Goal: Information Seeking & Learning: Learn about a topic

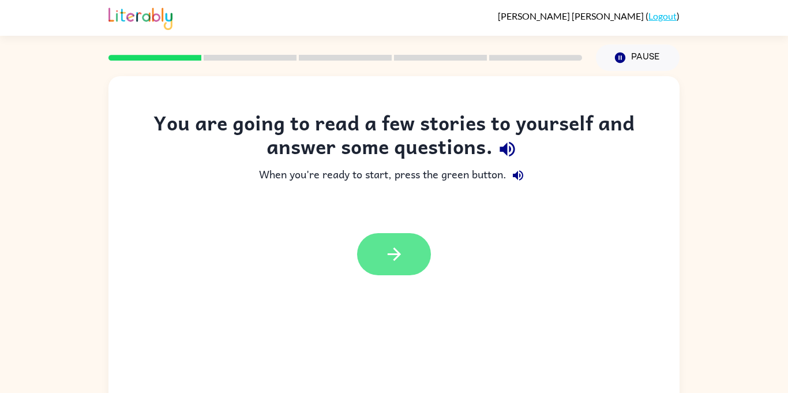
click at [405, 275] on button "button" at bounding box center [394, 254] width 74 height 42
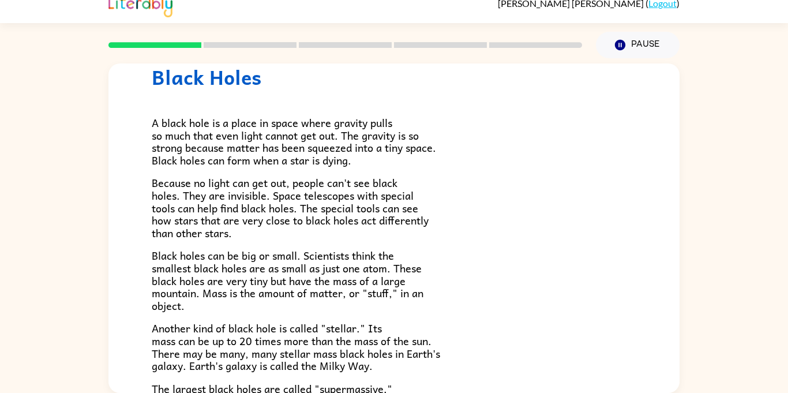
scroll to position [40, 0]
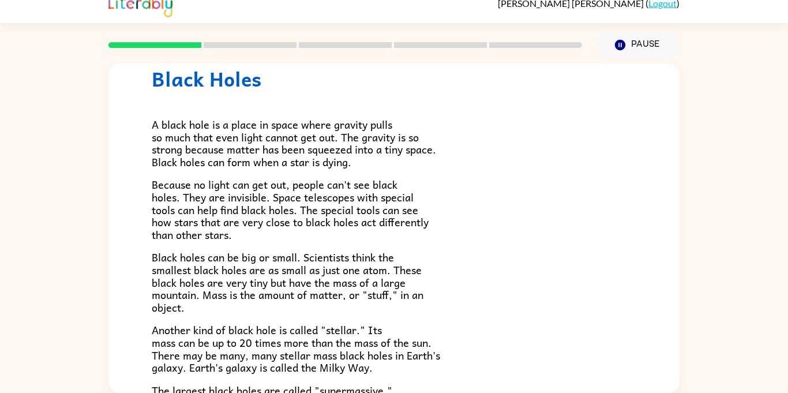
click at [563, 246] on div "A black hole is a place in space where gravity pulls so much that even light ca…" at bounding box center [394, 287] width 484 height 393
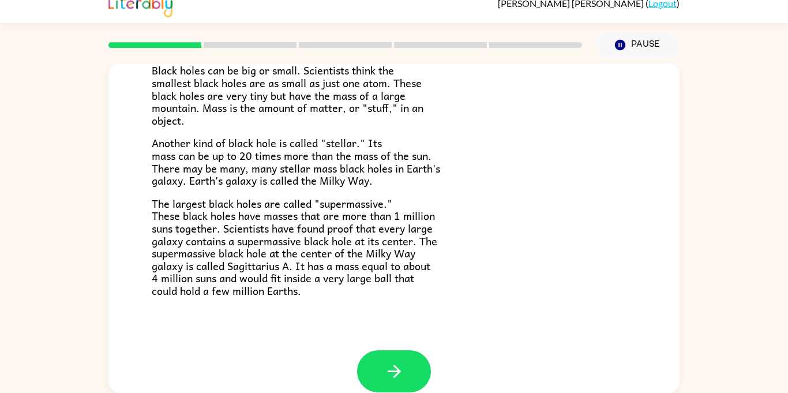
scroll to position [243, 0]
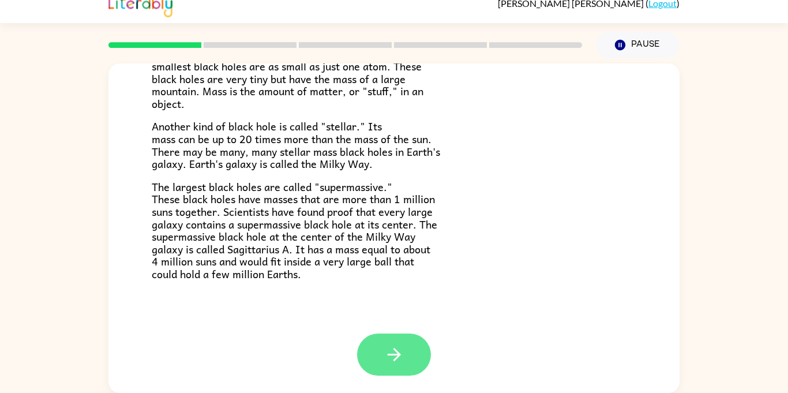
click at [407, 358] on button "button" at bounding box center [394, 354] width 74 height 42
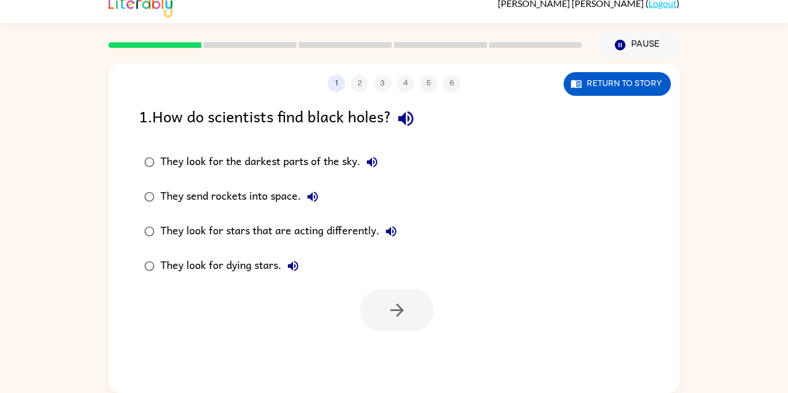
scroll to position [0, 0]
click at [642, 91] on button "Return to story" at bounding box center [616, 84] width 107 height 24
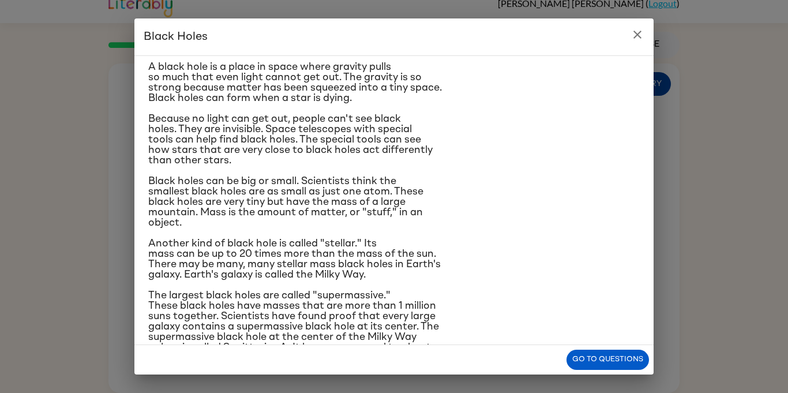
scroll to position [32, 0]
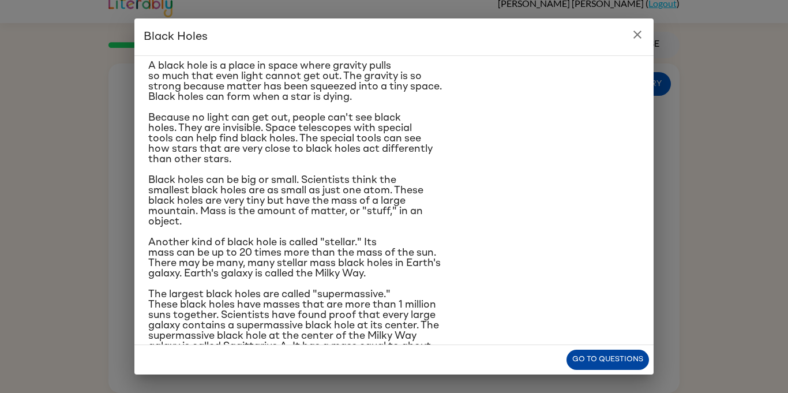
click at [624, 359] on button "Go to questions" at bounding box center [607, 359] width 82 height 20
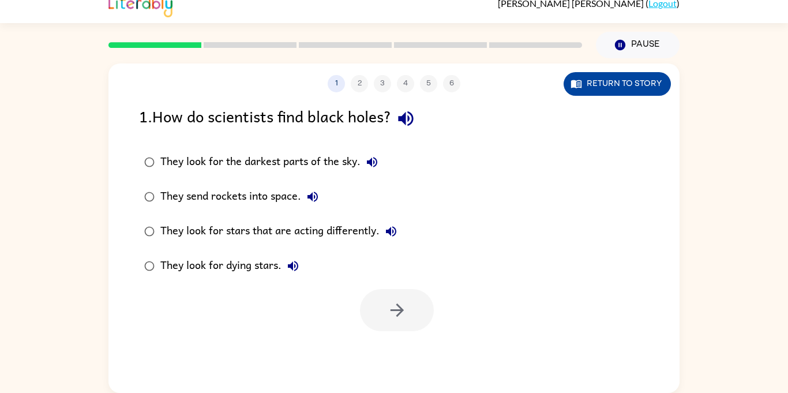
click at [653, 95] on button "Return to story" at bounding box center [616, 84] width 107 height 24
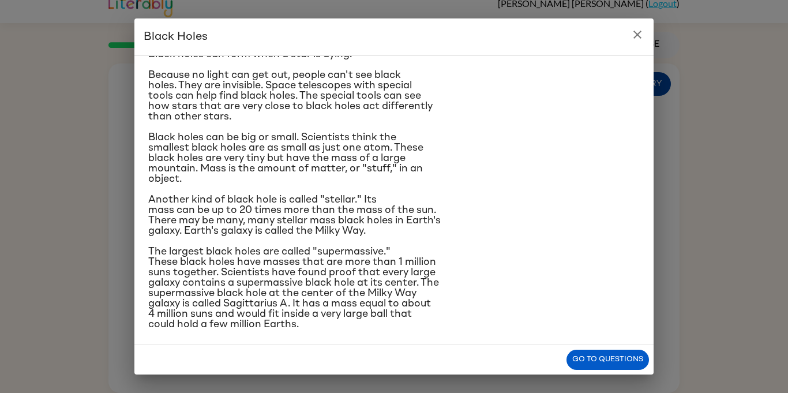
scroll to position [80, 0]
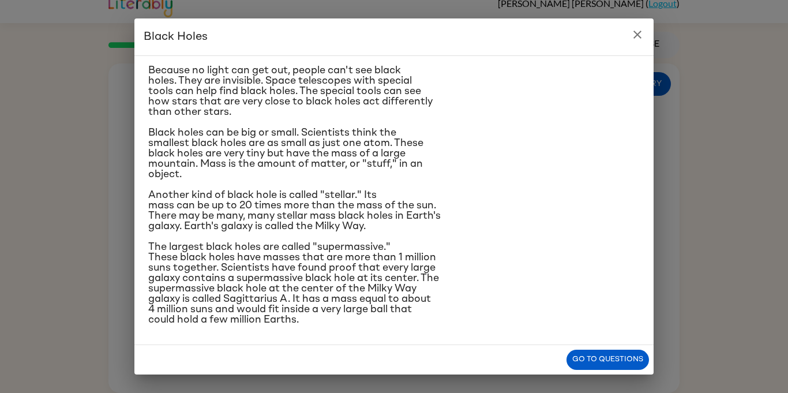
click at [636, 42] on button "close" at bounding box center [637, 34] width 23 height 23
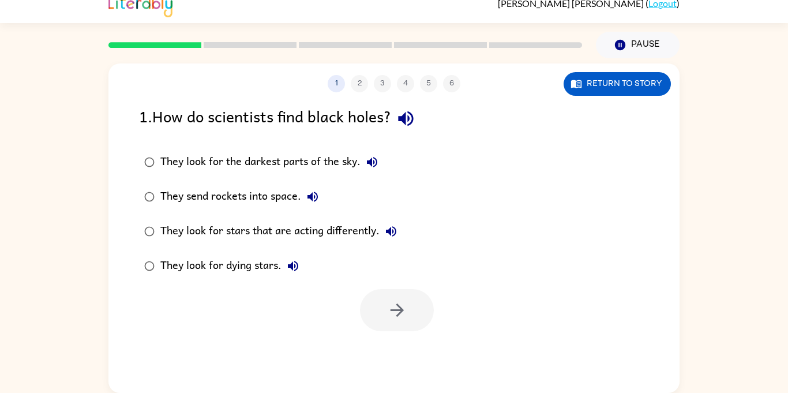
click at [254, 268] on div "They look for dying stars." at bounding box center [232, 265] width 144 height 23
click at [389, 310] on icon "button" at bounding box center [397, 310] width 20 height 20
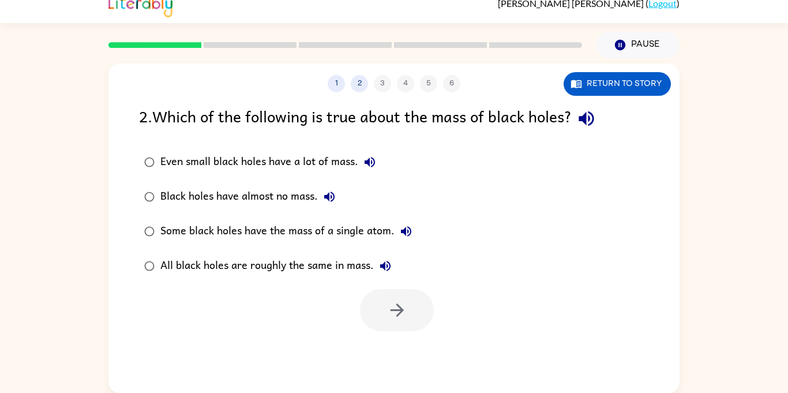
click at [376, 232] on div "Some black holes have the mass of a single atom." at bounding box center [288, 231] width 257 height 23
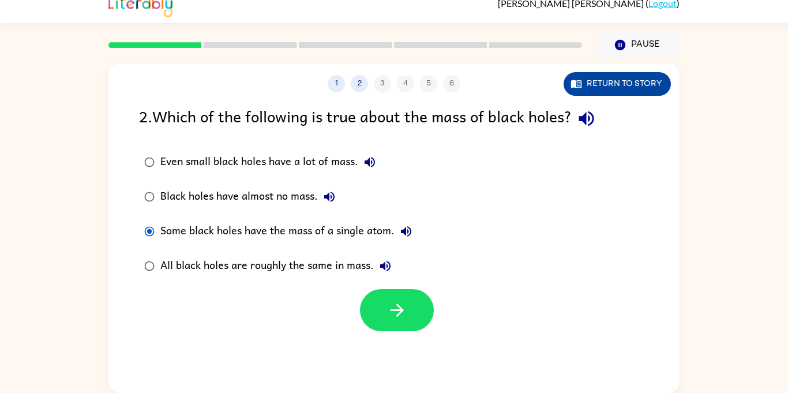
click at [636, 84] on button "Return to story" at bounding box center [616, 84] width 107 height 24
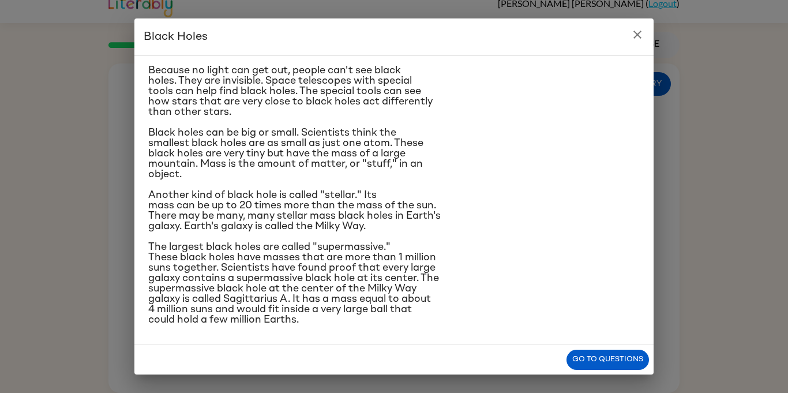
click at [639, 37] on icon "close" at bounding box center [637, 35] width 8 height 8
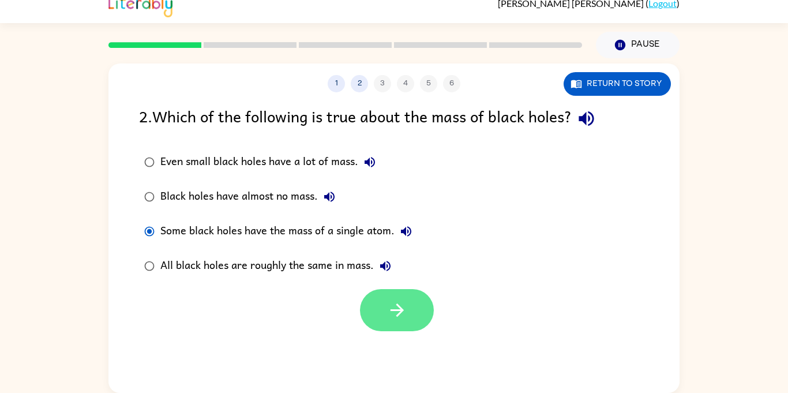
click at [407, 307] on button "button" at bounding box center [397, 310] width 74 height 42
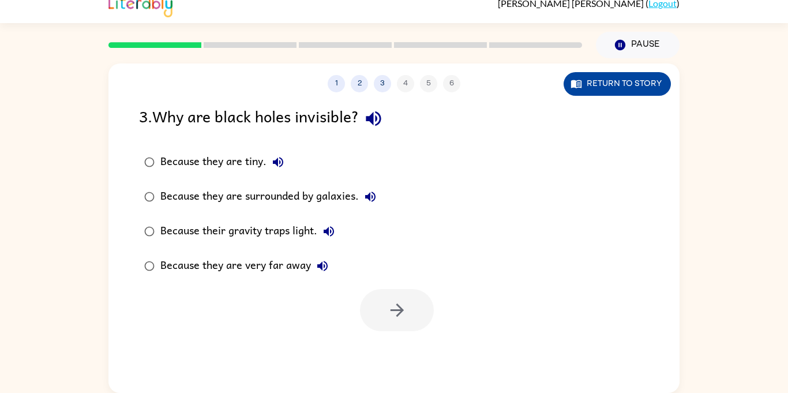
click at [638, 85] on button "Return to story" at bounding box center [616, 84] width 107 height 24
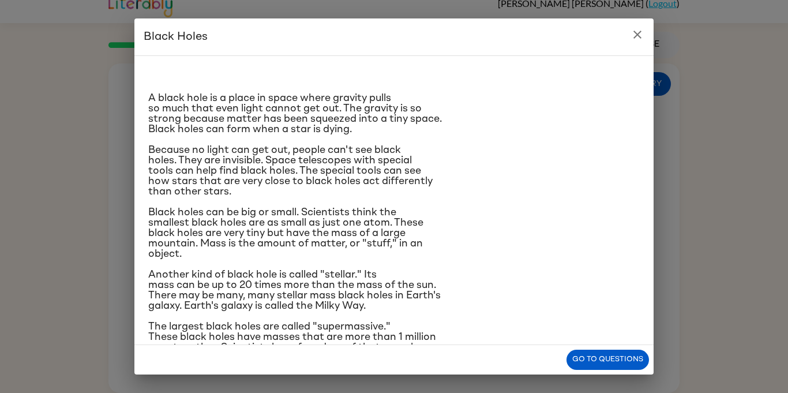
click at [639, 41] on icon "close" at bounding box center [637, 35] width 14 height 14
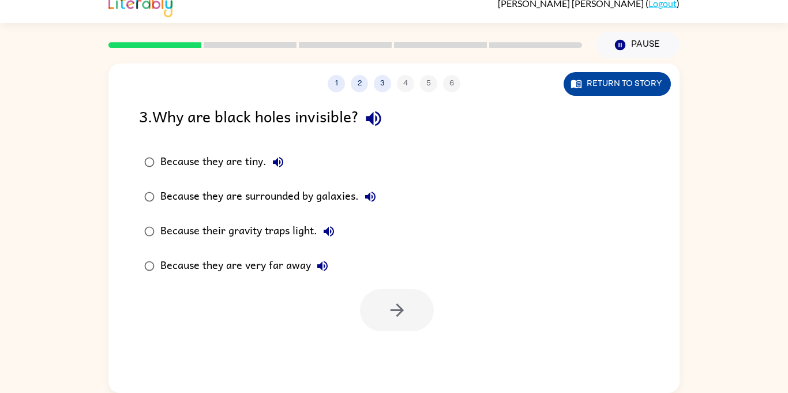
click at [636, 76] on button "Return to story" at bounding box center [616, 84] width 107 height 24
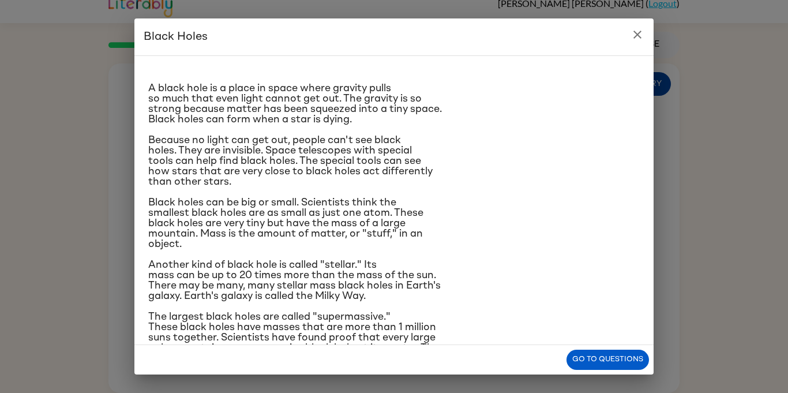
scroll to position [9, 0]
click at [623, 365] on button "Go to questions" at bounding box center [607, 359] width 82 height 20
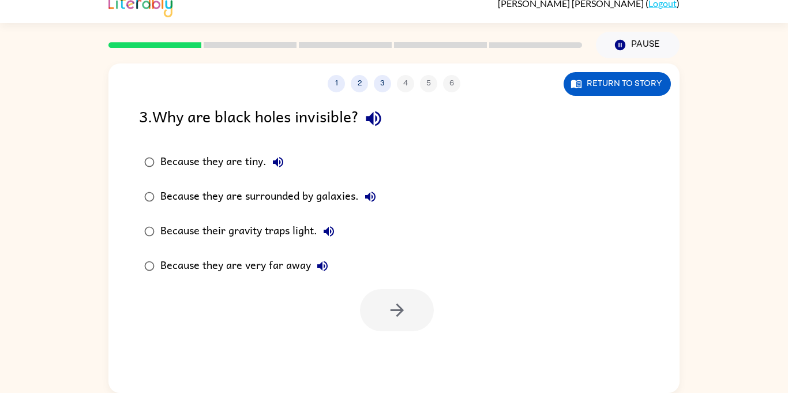
click at [285, 231] on div "Because their gravity traps light." at bounding box center [250, 231] width 180 height 23
click at [401, 304] on icon "button" at bounding box center [397, 310] width 20 height 20
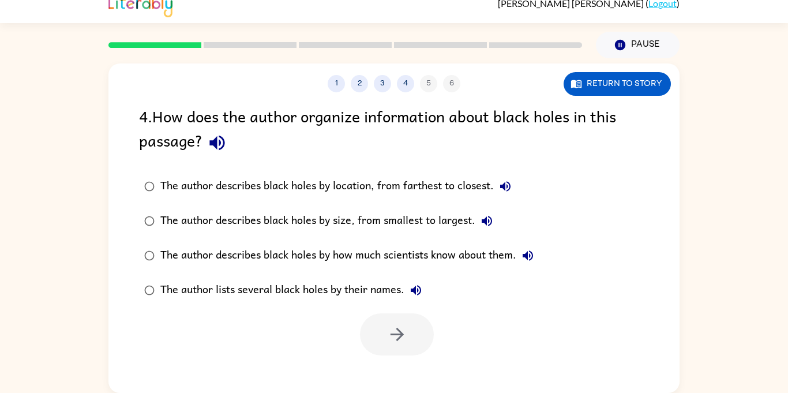
click at [434, 265] on div "The author describes black holes by how much scientists know about them." at bounding box center [349, 255] width 379 height 23
click at [416, 335] on button "button" at bounding box center [397, 334] width 74 height 42
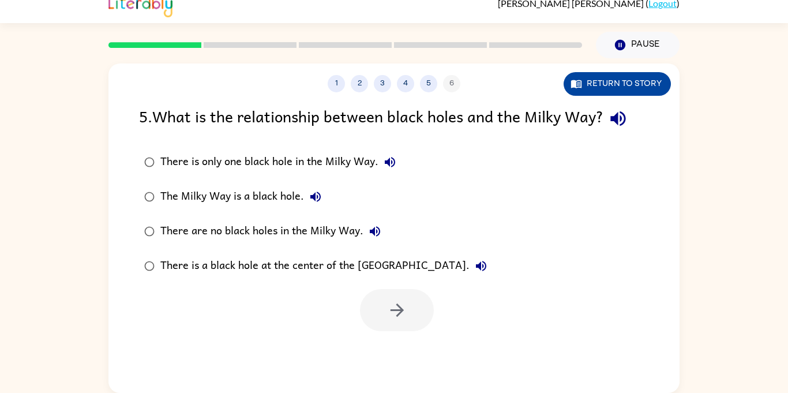
click at [646, 92] on button "Return to story" at bounding box center [616, 84] width 107 height 24
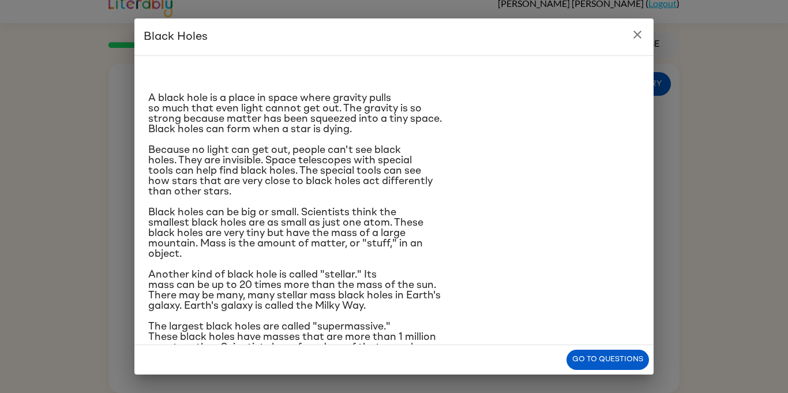
click at [636, 37] on icon "close" at bounding box center [637, 35] width 8 height 8
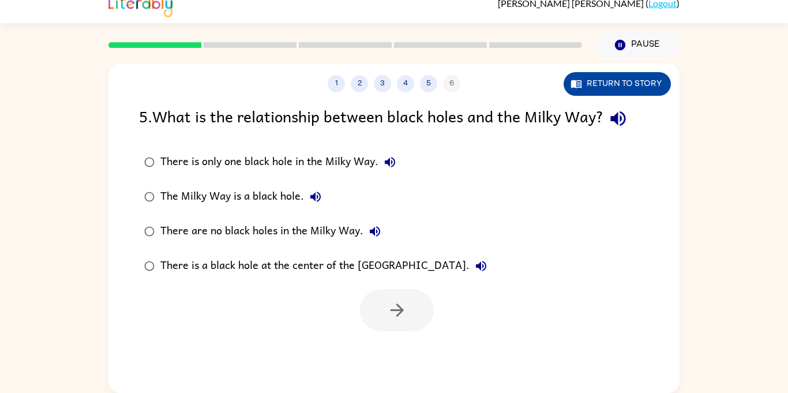
click at [632, 83] on button "Return to story" at bounding box center [616, 84] width 107 height 24
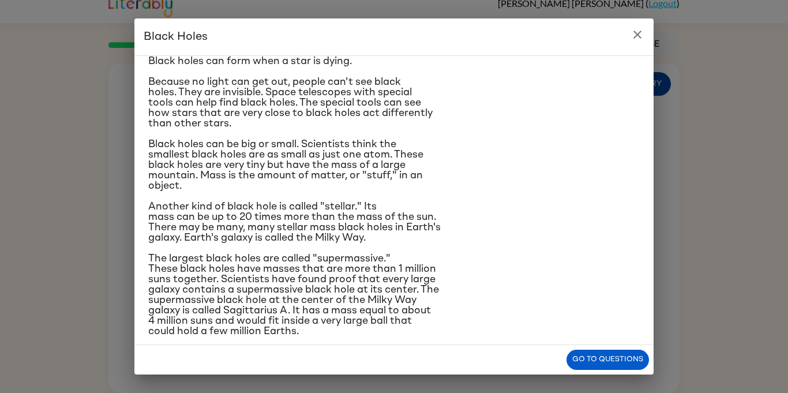
scroll to position [80, 0]
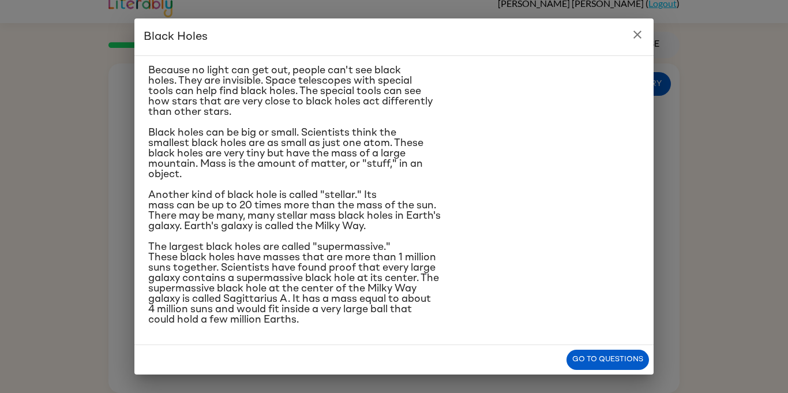
click at [611, 155] on p "Black holes can be big or small. Scientists think the smallest black holes are …" at bounding box center [393, 153] width 491 height 52
click at [619, 362] on button "Go to questions" at bounding box center [607, 359] width 82 height 20
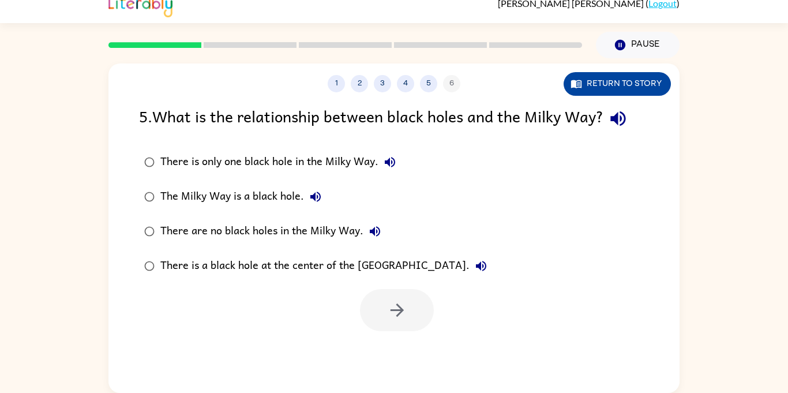
click at [634, 84] on button "Return to story" at bounding box center [616, 84] width 107 height 24
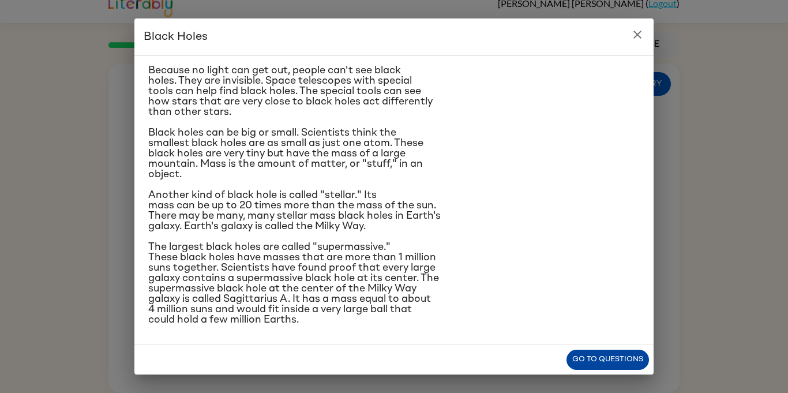
click at [595, 358] on button "Go to questions" at bounding box center [607, 359] width 82 height 20
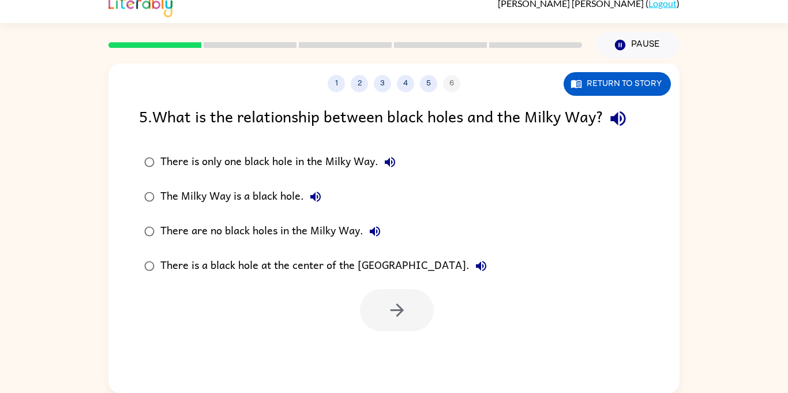
click at [272, 202] on div "The Milky Way is a black hole." at bounding box center [243, 196] width 167 height 23
click at [403, 302] on icon "button" at bounding box center [397, 310] width 20 height 20
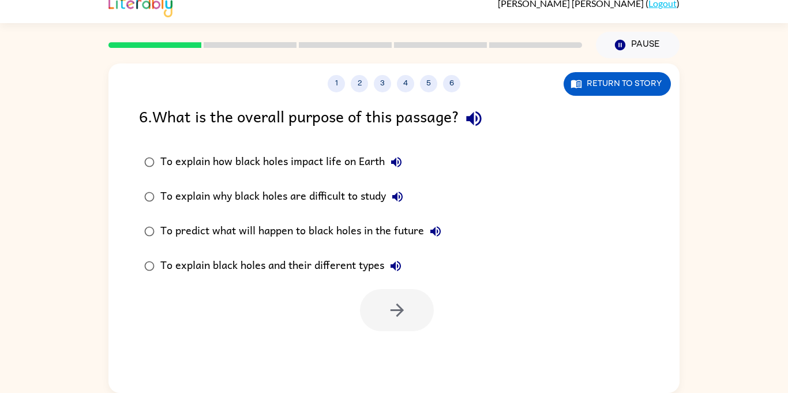
click at [388, 166] on button "To explain how black holes impact life on Earth" at bounding box center [396, 162] width 23 height 23
click at [330, 163] on div "To explain how black holes impact life on Earth" at bounding box center [283, 162] width 247 height 23
click at [332, 170] on div "To explain how black holes impact life on Earth" at bounding box center [283, 162] width 247 height 23
click at [334, 171] on div "To explain how black holes impact life on Earth" at bounding box center [283, 162] width 247 height 23
click at [396, 314] on icon "button" at bounding box center [397, 310] width 20 height 20
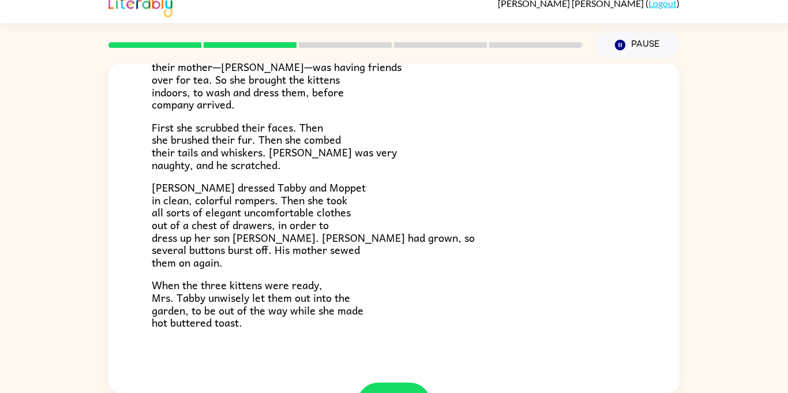
scroll to position [195, 0]
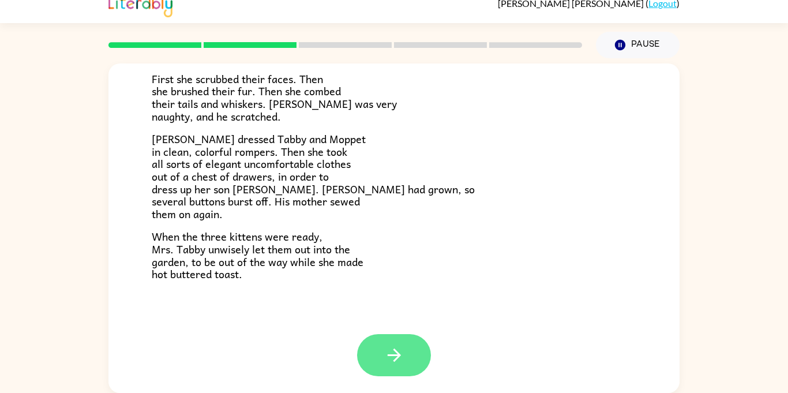
click at [400, 367] on button "button" at bounding box center [394, 355] width 74 height 42
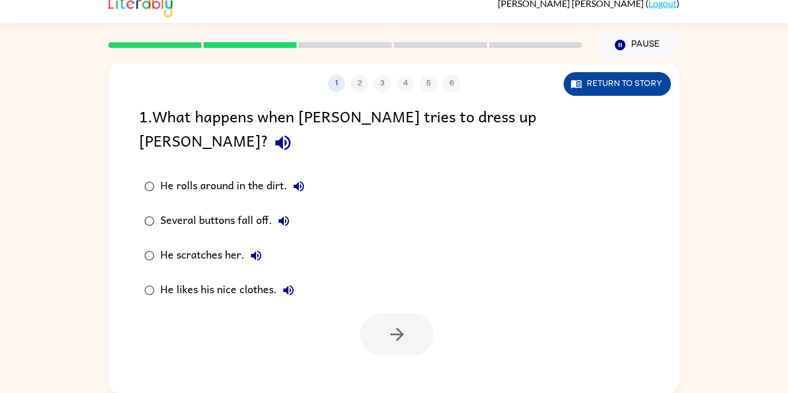
click at [588, 95] on button "Return to story" at bounding box center [616, 84] width 107 height 24
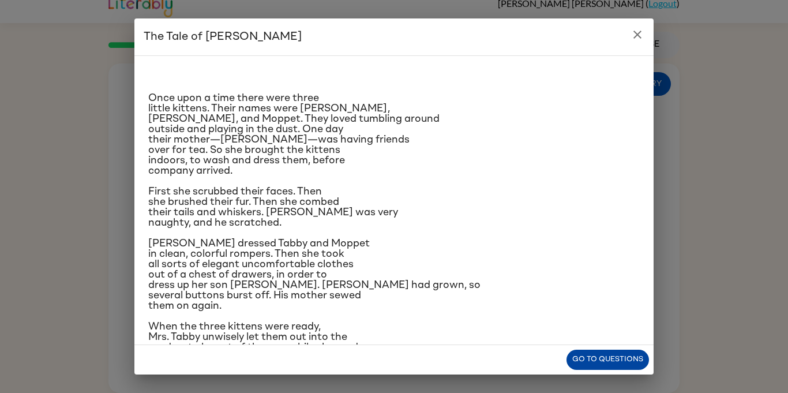
click at [629, 369] on button "Go to questions" at bounding box center [607, 359] width 82 height 20
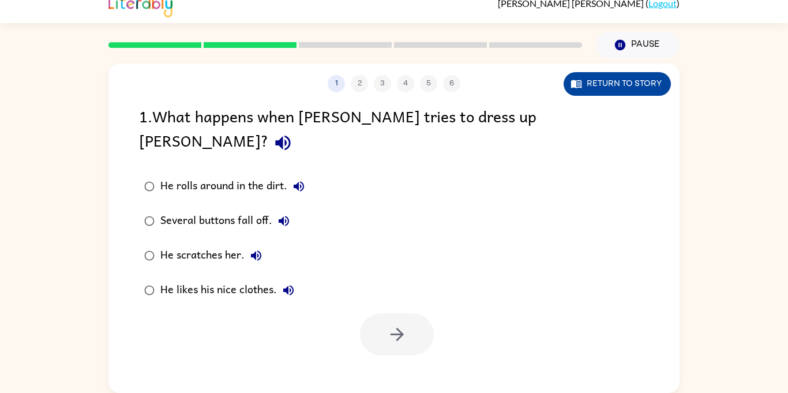
click at [619, 92] on button "Return to story" at bounding box center [616, 84] width 107 height 24
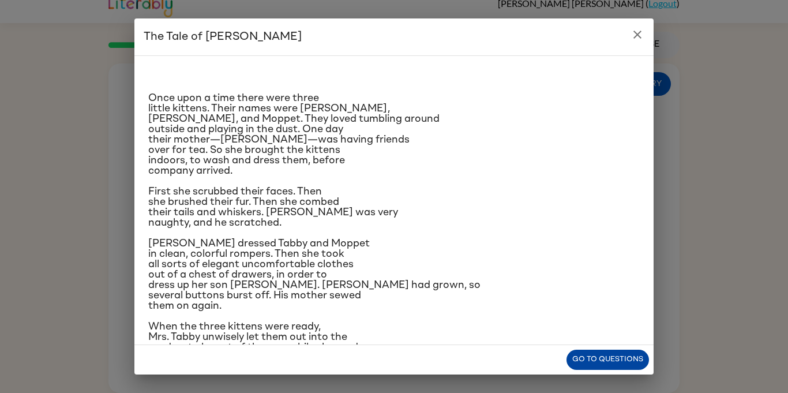
click at [627, 366] on button "Go to questions" at bounding box center [607, 359] width 82 height 20
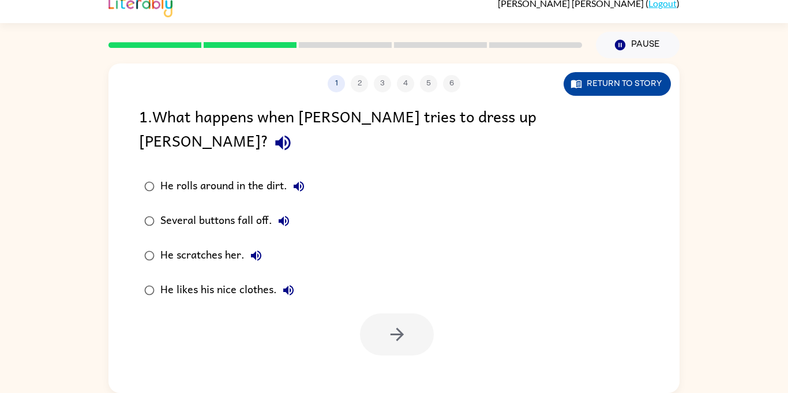
click at [643, 93] on button "Return to story" at bounding box center [616, 84] width 107 height 24
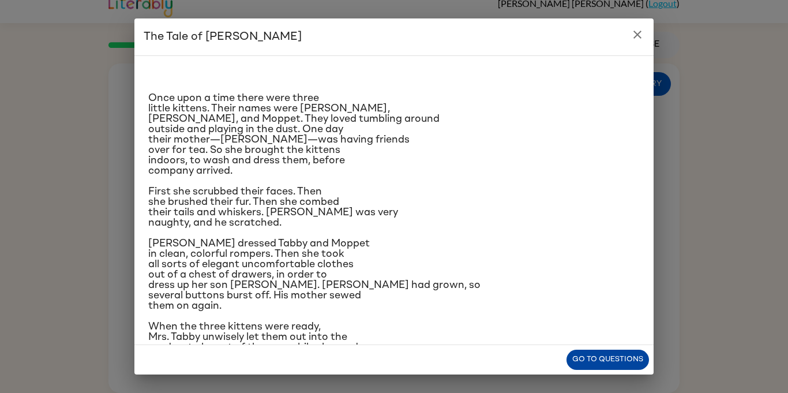
click at [618, 355] on button "Go to questions" at bounding box center [607, 359] width 82 height 20
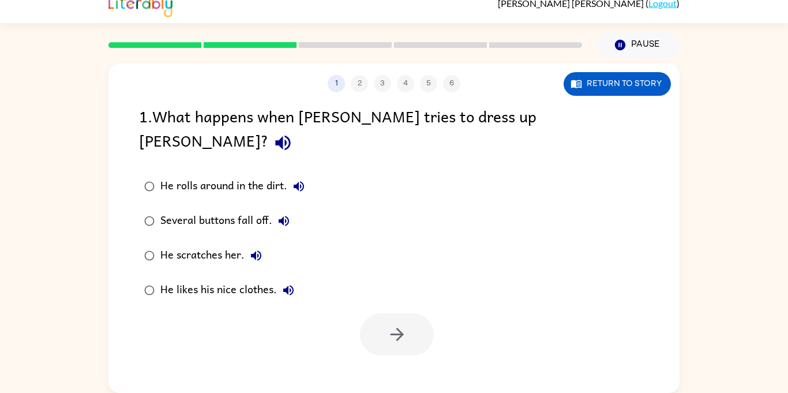
click at [250, 209] on div "Several buttons fall off." at bounding box center [227, 220] width 135 height 23
click at [408, 318] on button "button" at bounding box center [397, 334] width 74 height 42
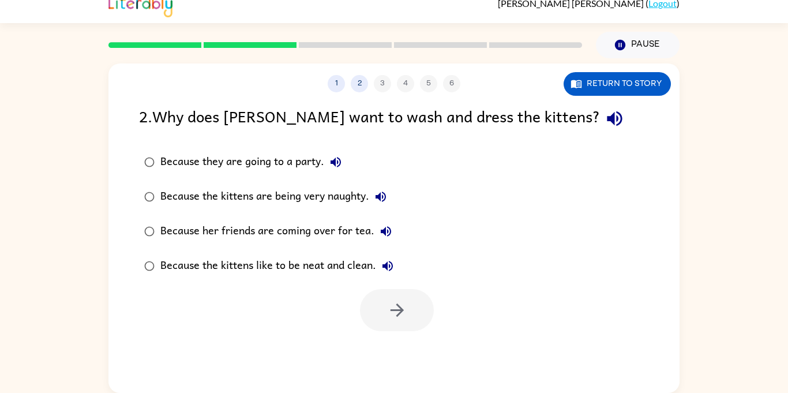
click at [359, 238] on div "Because her friends are coming over for tea." at bounding box center [278, 231] width 237 height 23
click at [415, 309] on button "button" at bounding box center [397, 310] width 74 height 42
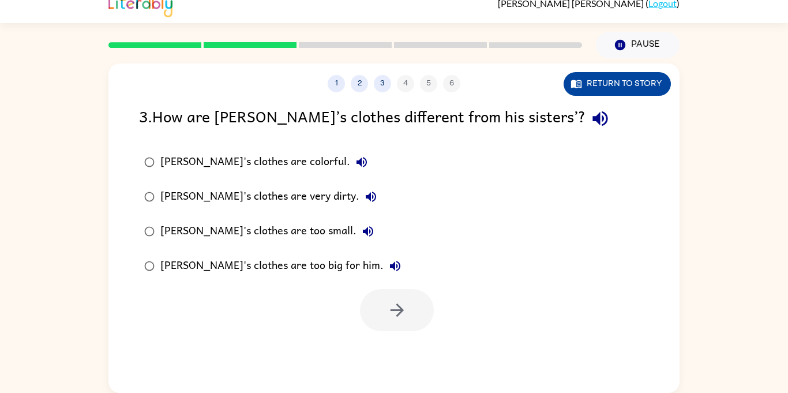
click at [606, 76] on button "Return to story" at bounding box center [616, 84] width 107 height 24
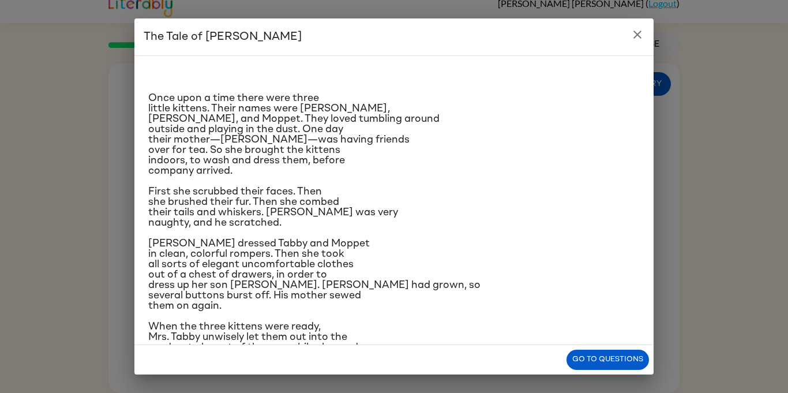
click at [646, 33] on button "close" at bounding box center [637, 34] width 23 height 23
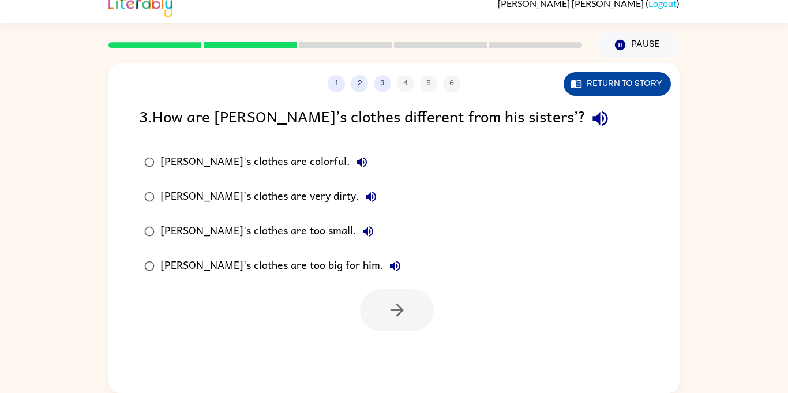
click at [638, 89] on button "Return to story" at bounding box center [616, 84] width 107 height 24
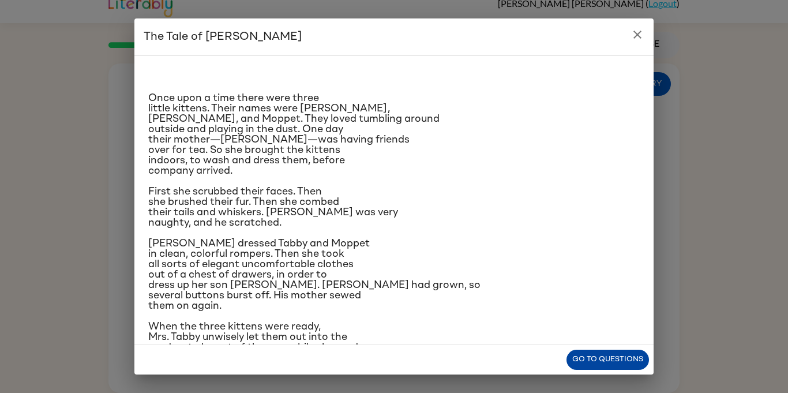
click at [639, 367] on button "Go to questions" at bounding box center [607, 359] width 82 height 20
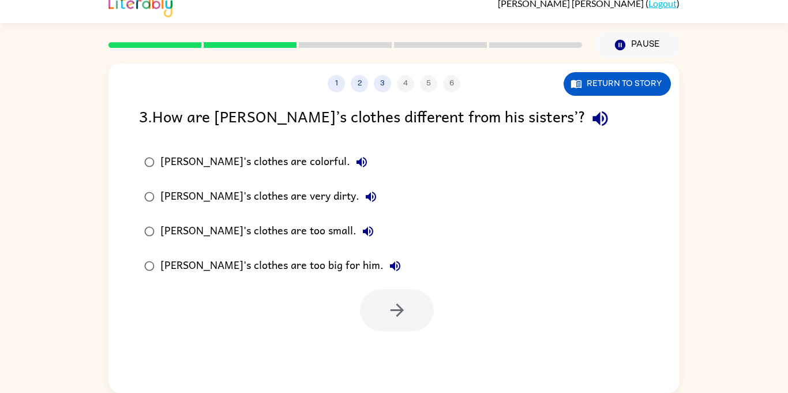
click at [356, 228] on button "[PERSON_NAME]'s clothes are too small." at bounding box center [367, 231] width 23 height 23
click at [277, 231] on div "[PERSON_NAME]'s clothes are too small." at bounding box center [269, 231] width 219 height 23
click at [395, 301] on icon "button" at bounding box center [397, 310] width 20 height 20
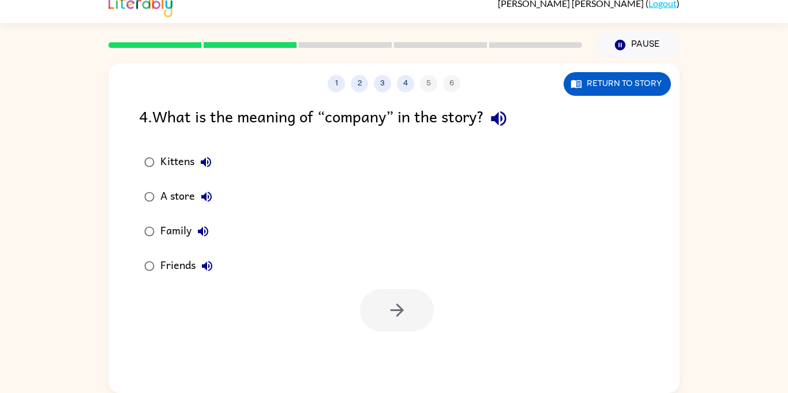
click at [174, 280] on label "Friends" at bounding box center [179, 266] width 92 height 35
click at [390, 303] on icon "button" at bounding box center [397, 310] width 20 height 20
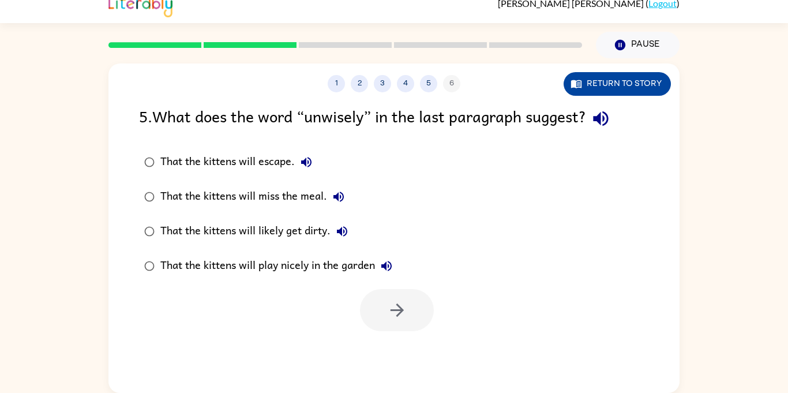
click at [647, 82] on button "Return to story" at bounding box center [616, 84] width 107 height 24
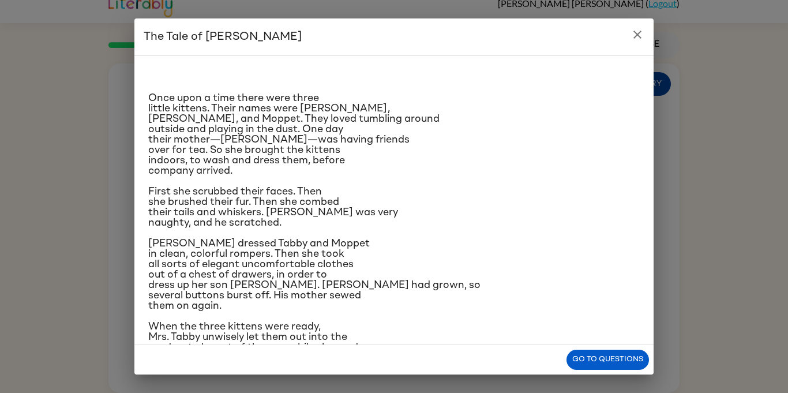
scroll to position [38, 0]
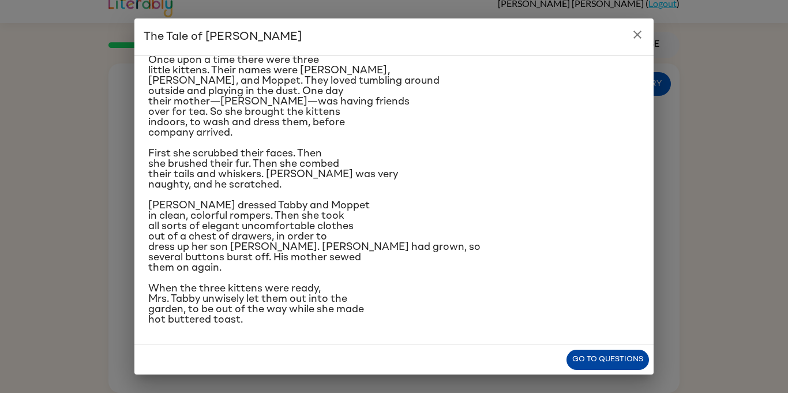
click at [633, 358] on button "Go to questions" at bounding box center [607, 359] width 82 height 20
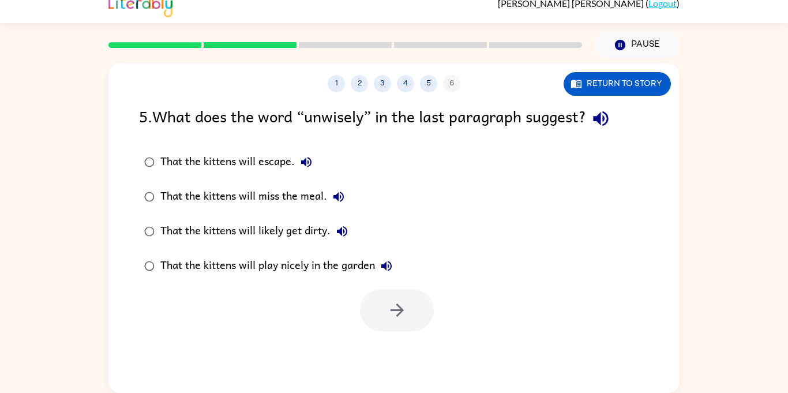
click at [407, 315] on div at bounding box center [397, 310] width 74 height 42
click at [629, 82] on button "Return to story" at bounding box center [616, 84] width 107 height 24
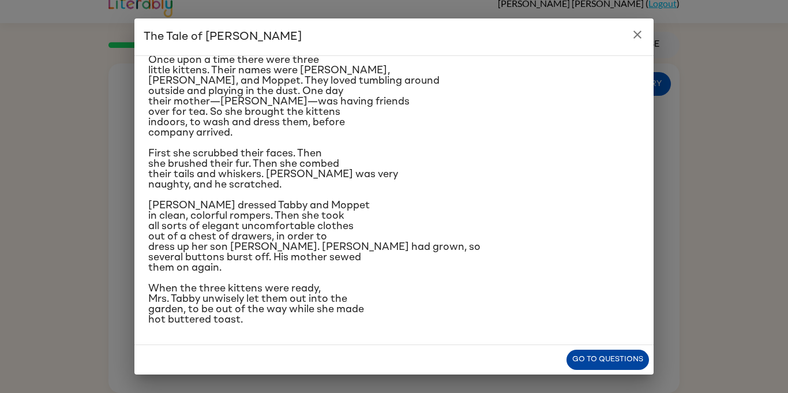
click at [627, 359] on button "Go to questions" at bounding box center [607, 359] width 82 height 20
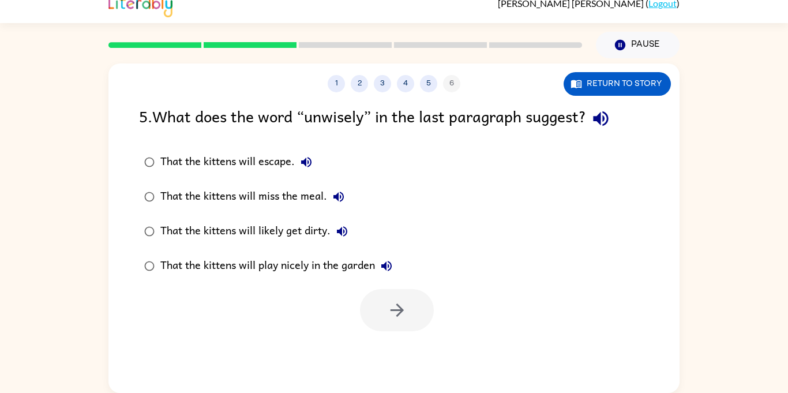
click at [319, 238] on div "That the kittens will likely get dirty." at bounding box center [256, 231] width 193 height 23
click at [314, 197] on div "That the kittens will miss the meal." at bounding box center [255, 196] width 190 height 23
click at [323, 235] on div "That the kittens will likely get dirty." at bounding box center [256, 231] width 193 height 23
click at [399, 300] on icon "button" at bounding box center [397, 310] width 20 height 20
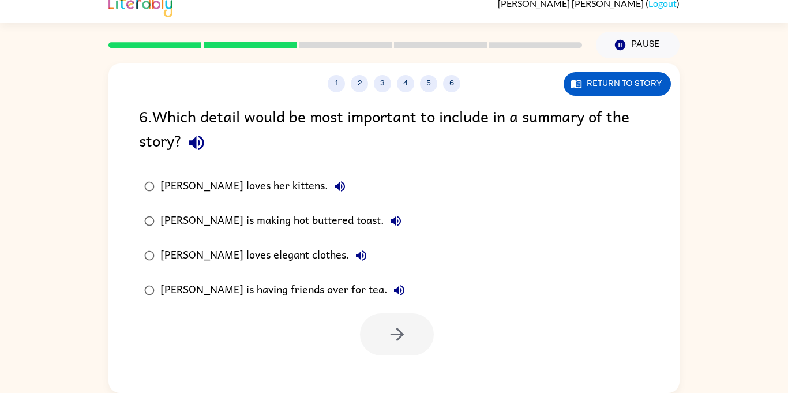
click at [341, 299] on div "[PERSON_NAME] is having friends over for tea." at bounding box center [285, 290] width 250 height 23
click at [411, 338] on button "button" at bounding box center [397, 334] width 74 height 42
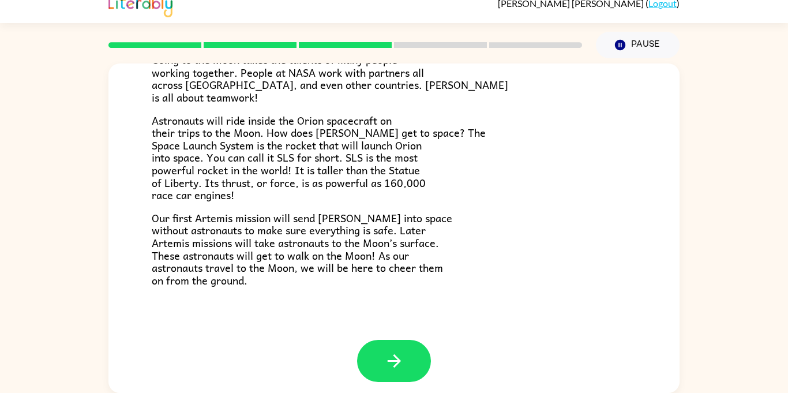
scroll to position [219, 0]
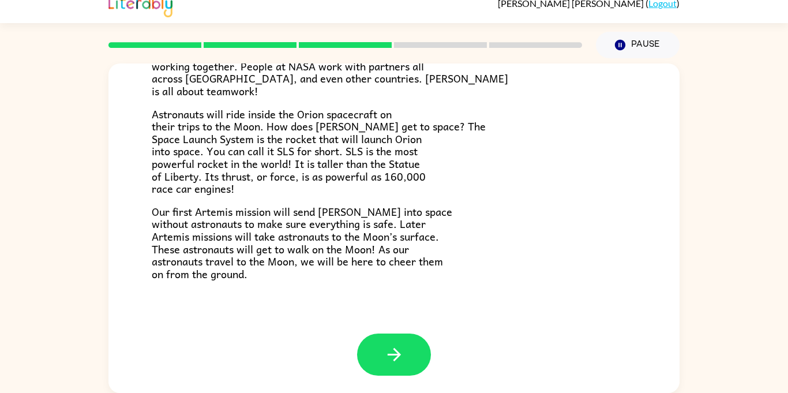
click at [660, 251] on div "The Artemis Mission When you look up at the night sky on a clear night, you can…" at bounding box center [393, 89] width 571 height 488
click at [644, 272] on div "The Artemis Mission When you look up at the night sky on a clear night, you can…" at bounding box center [393, 89] width 571 height 488
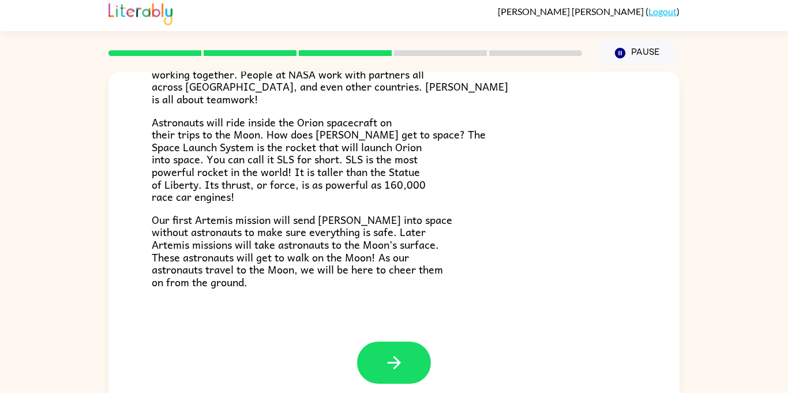
scroll to position [13, 0]
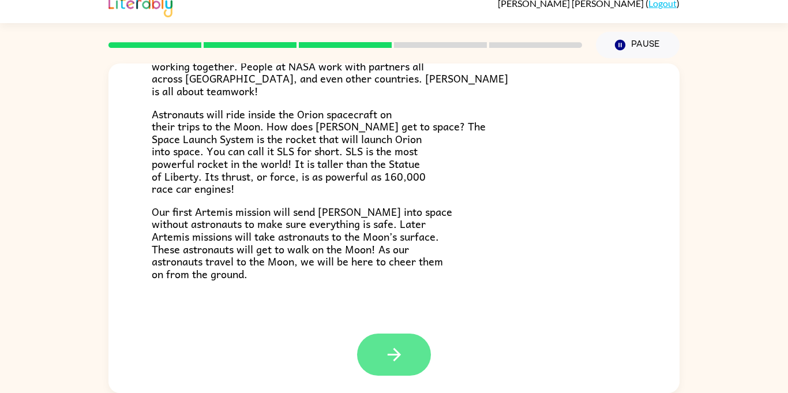
click at [400, 349] on icon "button" at bounding box center [394, 354] width 20 height 20
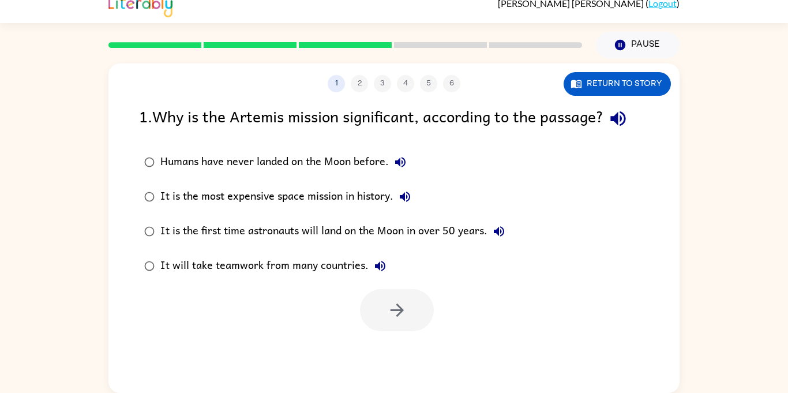
scroll to position [0, 0]
click at [427, 235] on div "It is the first time astronauts will land on the Moon in over 50 years." at bounding box center [335, 231] width 350 height 23
click at [397, 309] on icon "button" at bounding box center [397, 310] width 20 height 20
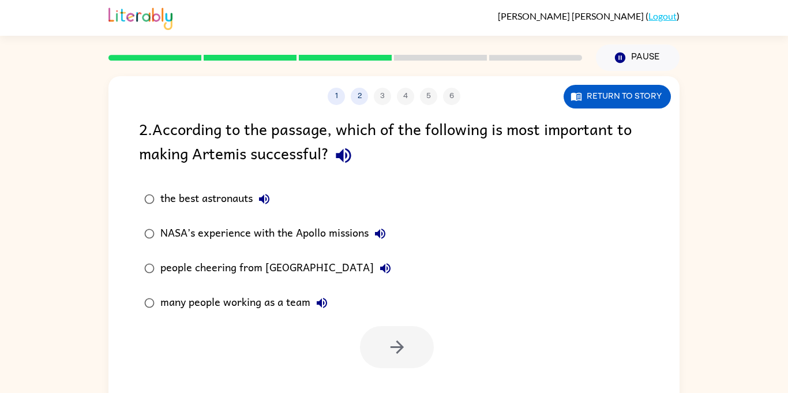
click at [239, 318] on label "many people working as a team" at bounding box center [268, 302] width 270 height 35
click at [396, 347] on icon "button" at bounding box center [396, 346] width 13 height 13
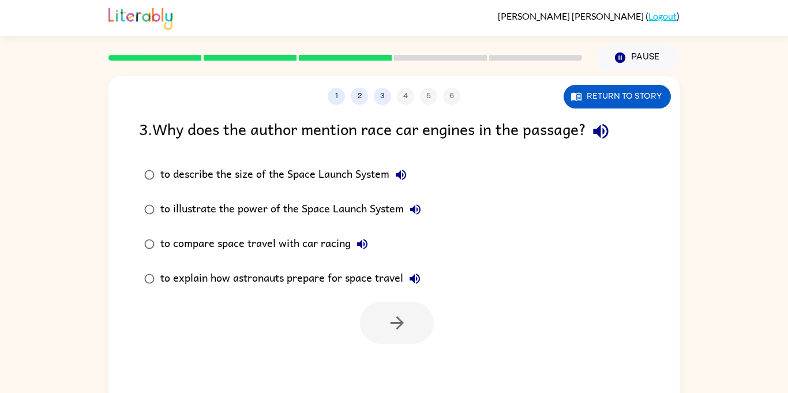
click at [351, 247] on button "to compare space travel with car racing" at bounding box center [362, 243] width 23 height 23
click at [318, 253] on div "to compare space travel with car racing" at bounding box center [266, 243] width 213 height 23
click at [381, 211] on div "to illustrate the power of the Space Launch System" at bounding box center [293, 209] width 266 height 23
click at [398, 327] on icon "button" at bounding box center [396, 322] width 13 height 13
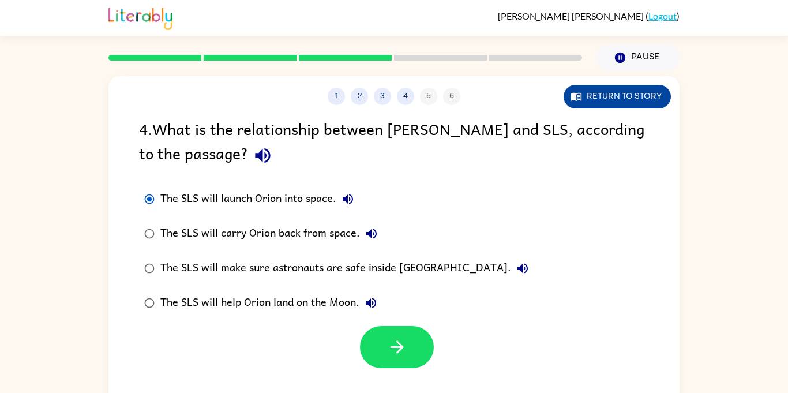
click at [627, 96] on button "Return to story" at bounding box center [616, 97] width 107 height 24
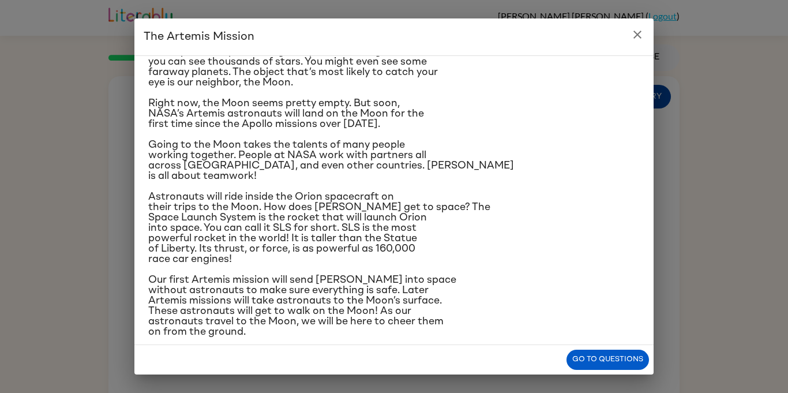
scroll to position [46, 0]
click at [637, 46] on button "close" at bounding box center [637, 34] width 23 height 23
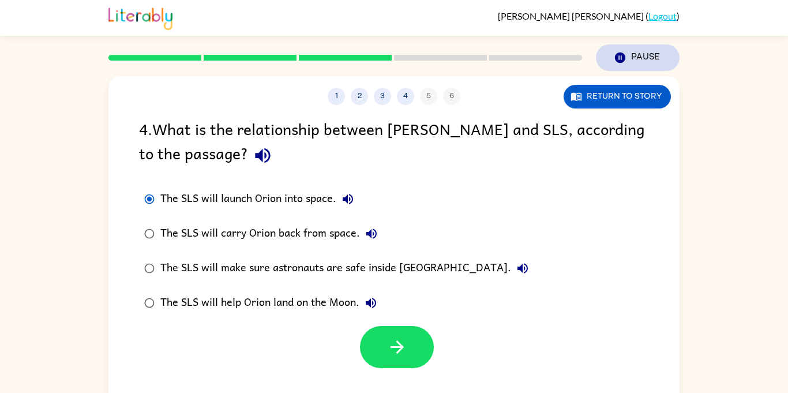
click at [649, 69] on button "Pause Pause" at bounding box center [638, 57] width 84 height 27
